Goal: Task Accomplishment & Management: Check status

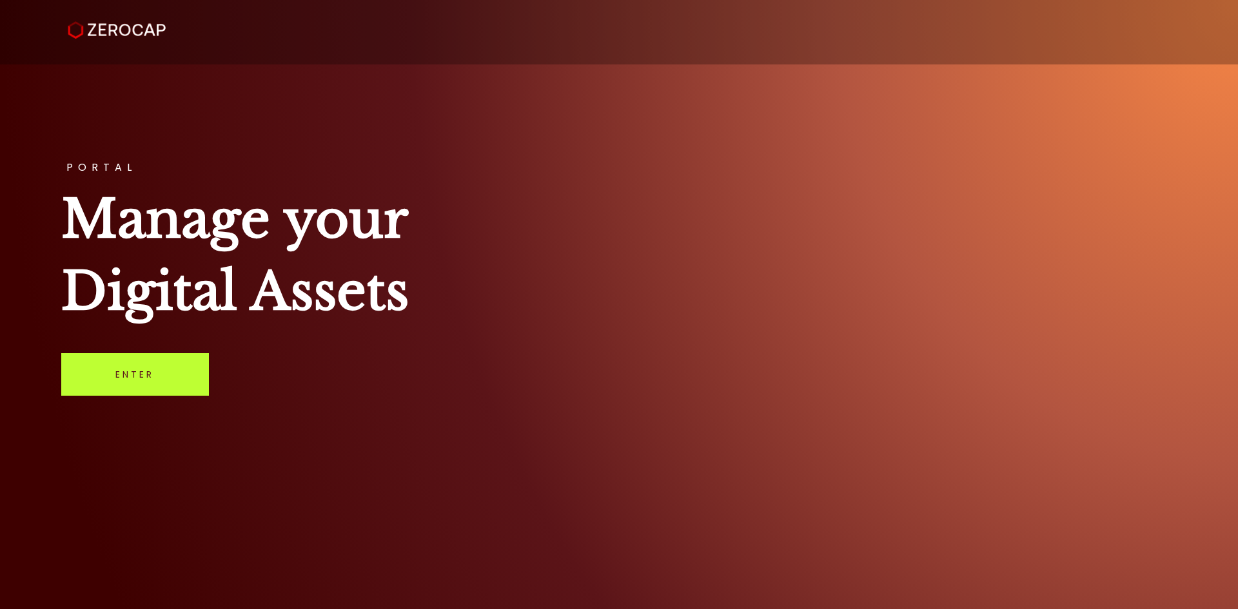
click at [171, 386] on link "Enter" at bounding box center [135, 374] width 148 height 43
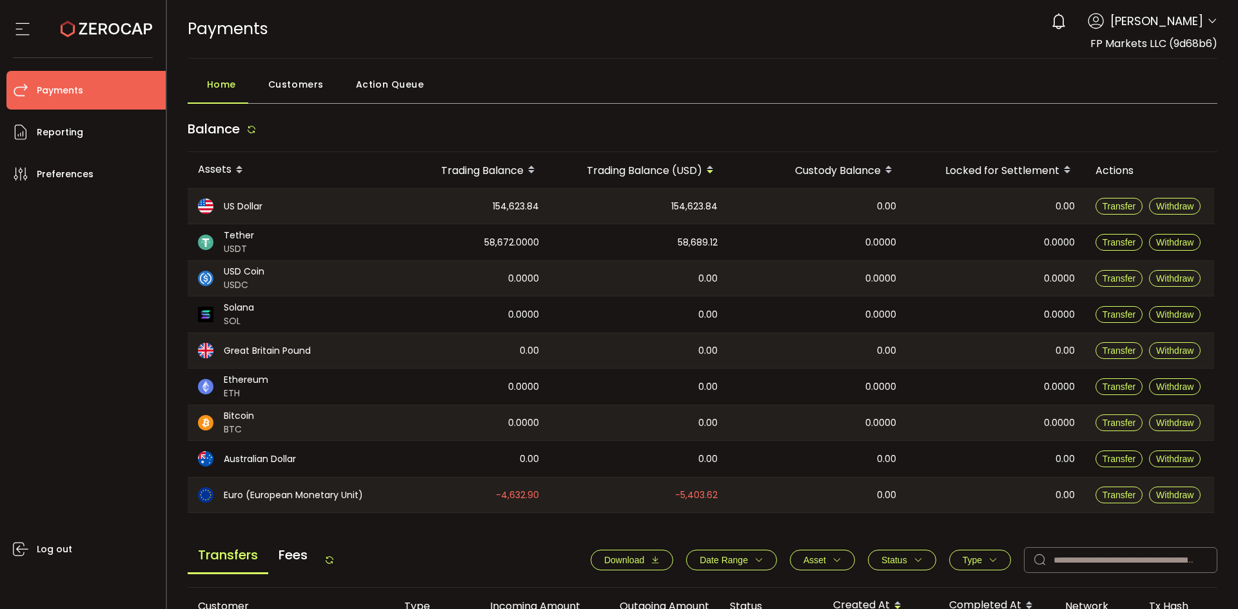
scroll to position [436, 0]
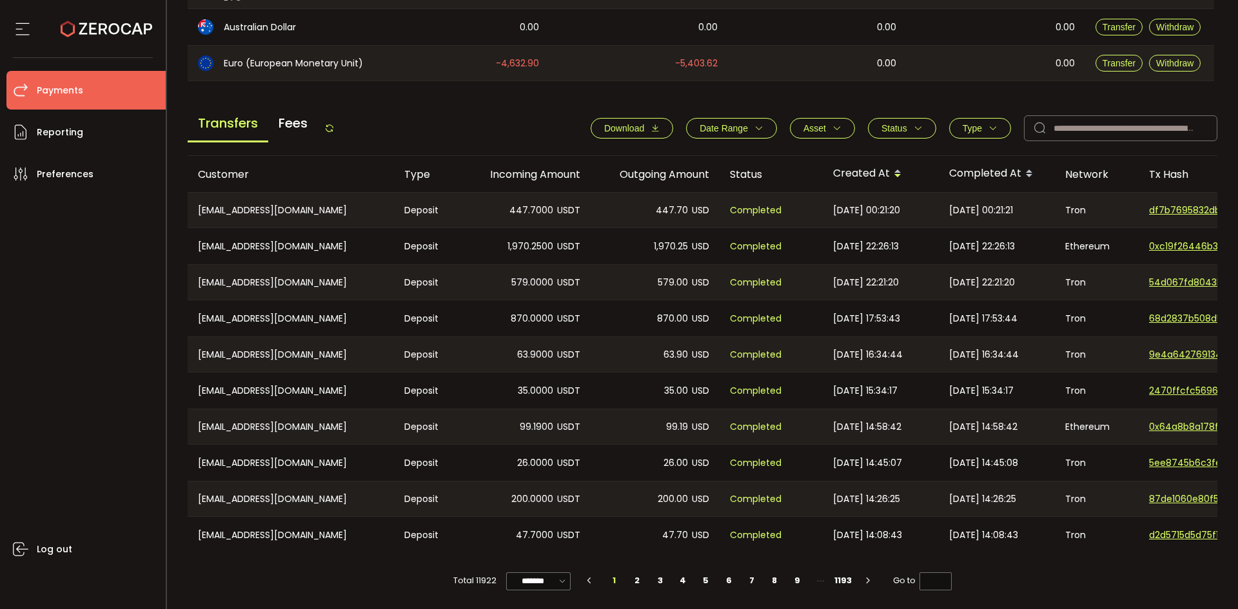
click at [905, 124] on span "Status" at bounding box center [901, 128] width 41 height 10
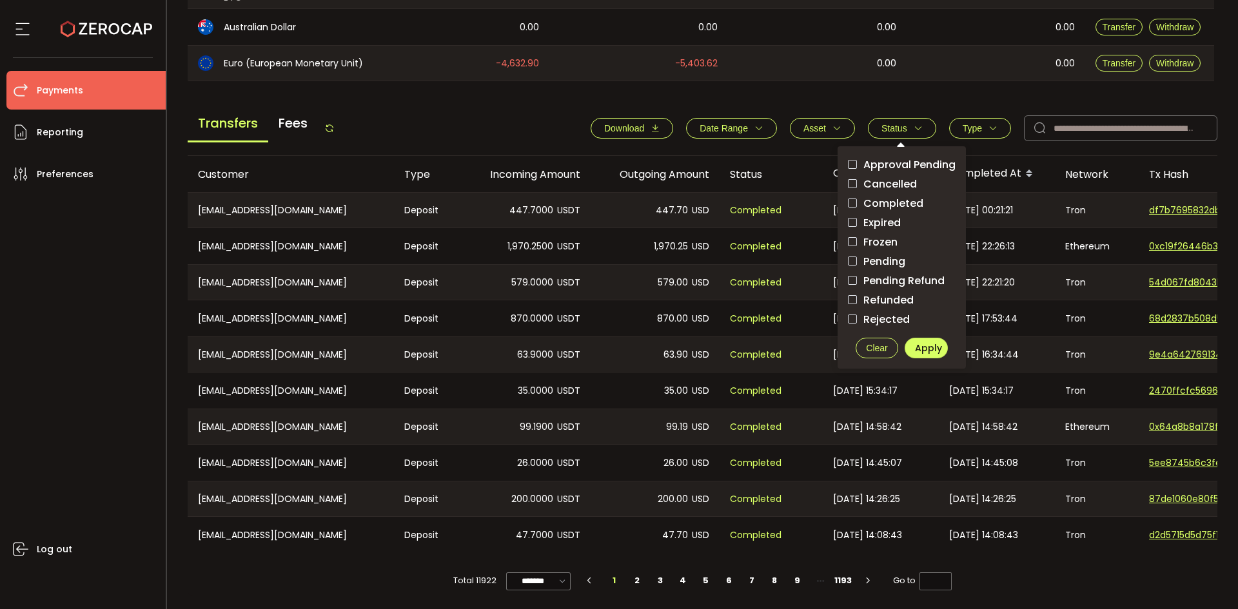
drag, startPoint x: 859, startPoint y: 255, endPoint x: 899, endPoint y: 280, distance: 47.0
click at [859, 256] on span "Pending" at bounding box center [881, 261] width 48 height 12
click at [926, 344] on span "Apply" at bounding box center [928, 348] width 27 height 13
